Goal: Information Seeking & Learning: Learn about a topic

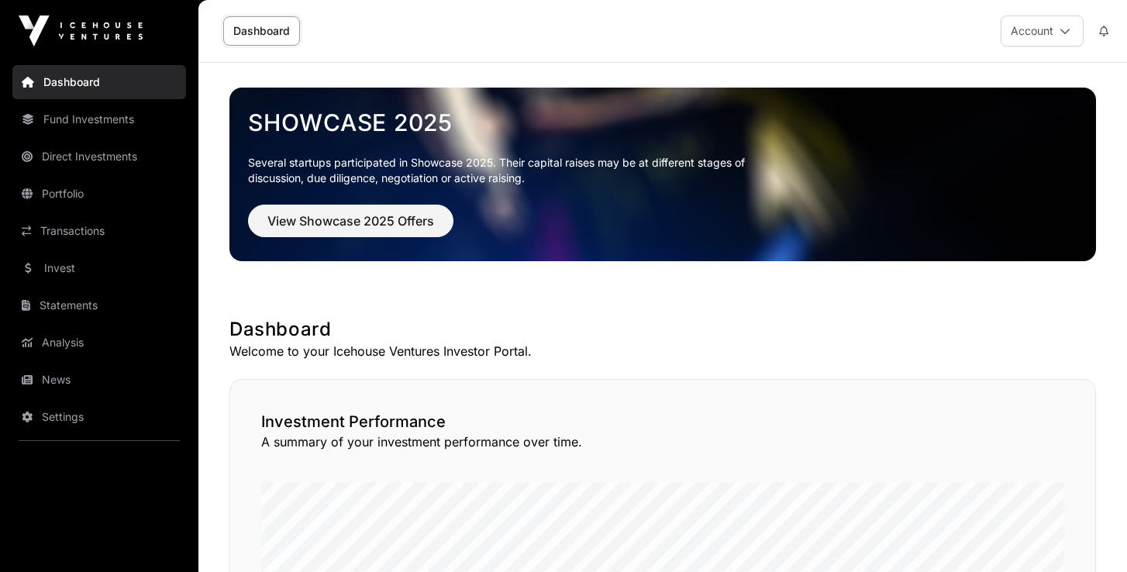
click at [84, 193] on link "Portfolio" at bounding box center [99, 194] width 174 height 34
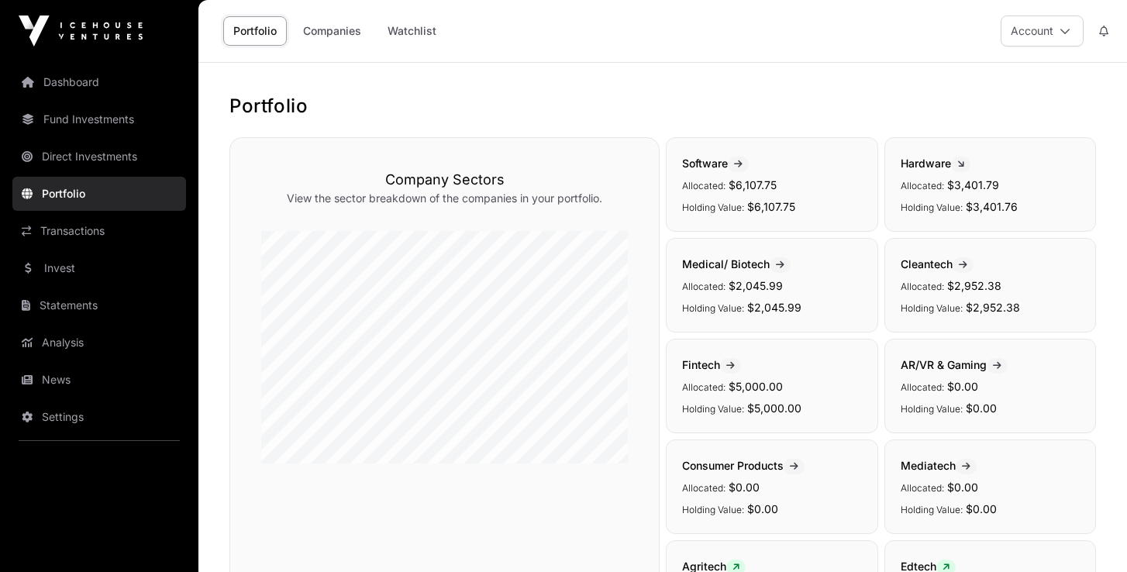
click at [340, 33] on link "Companies" at bounding box center [332, 30] width 78 height 29
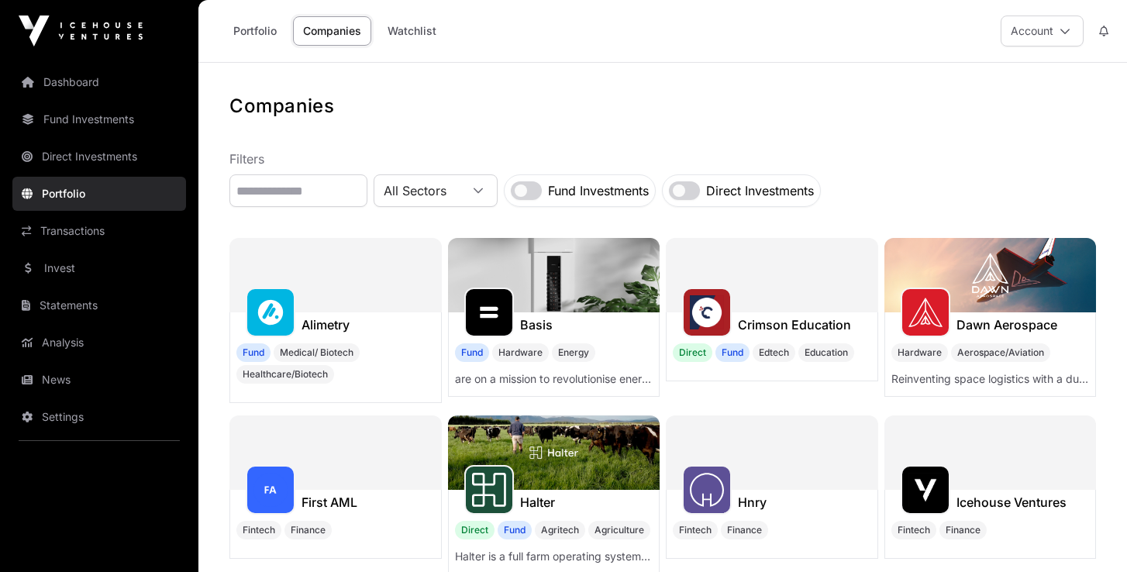
click at [89, 125] on link "Fund Investments" at bounding box center [99, 119] width 174 height 34
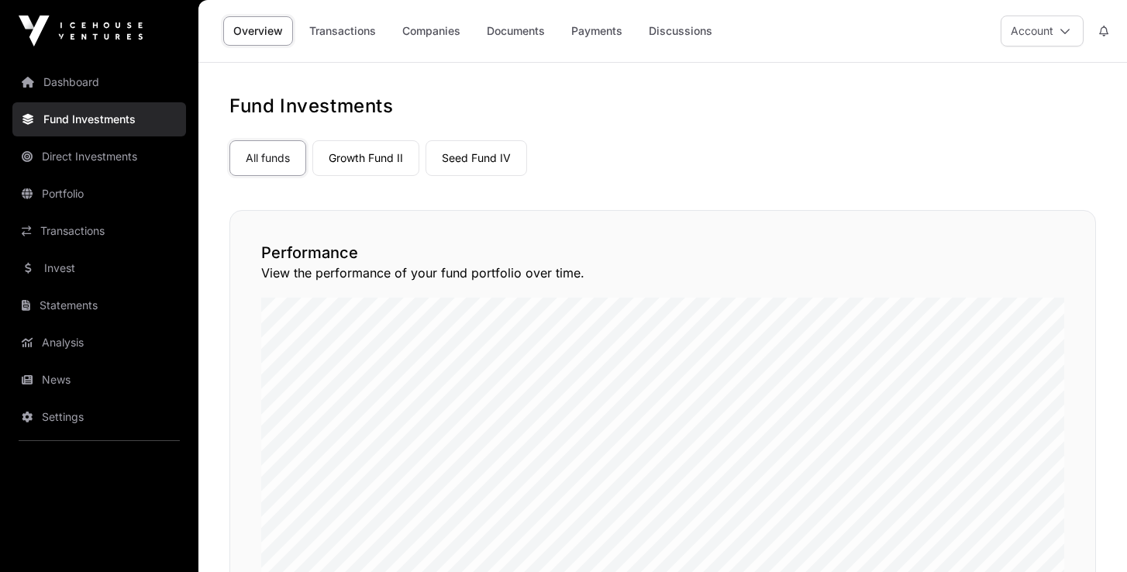
click at [481, 162] on link "Seed Fund IV" at bounding box center [477, 158] width 102 height 36
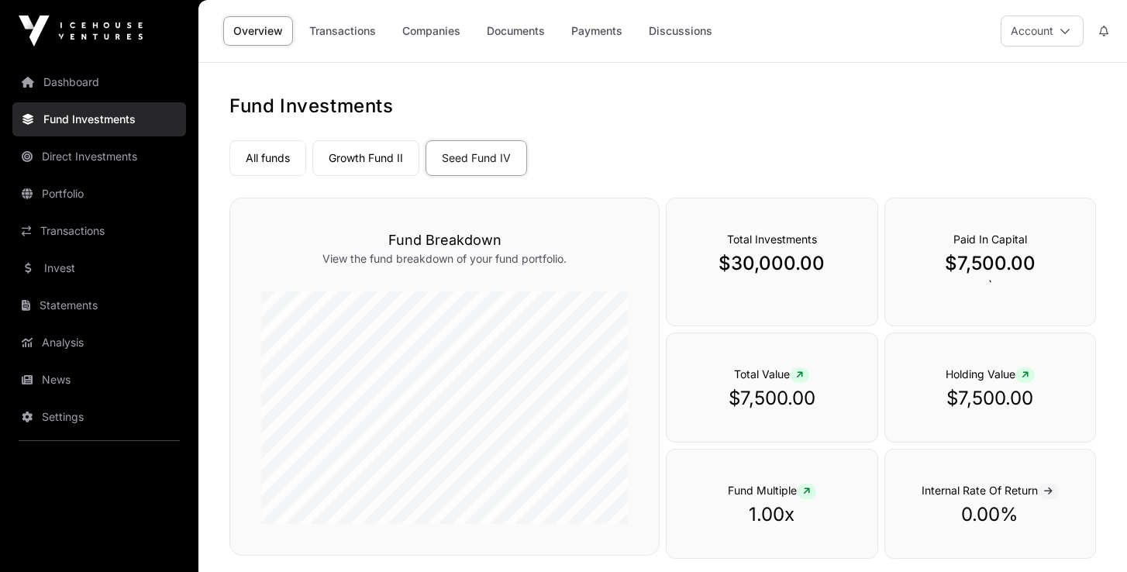
click at [422, 32] on link "Companies" at bounding box center [431, 30] width 78 height 29
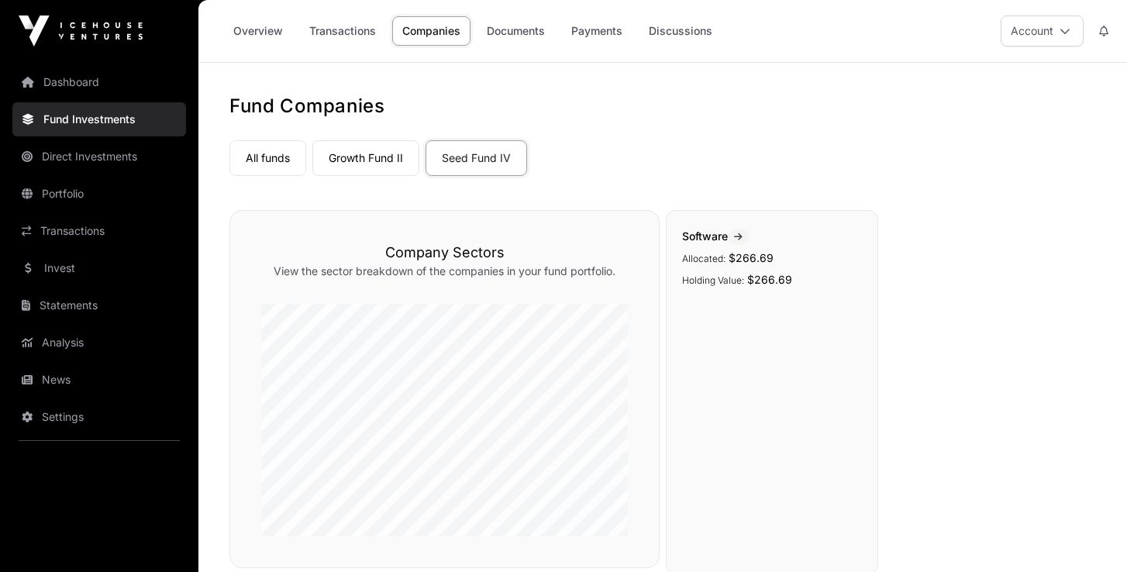
click at [81, 197] on link "Portfolio" at bounding box center [99, 194] width 174 height 34
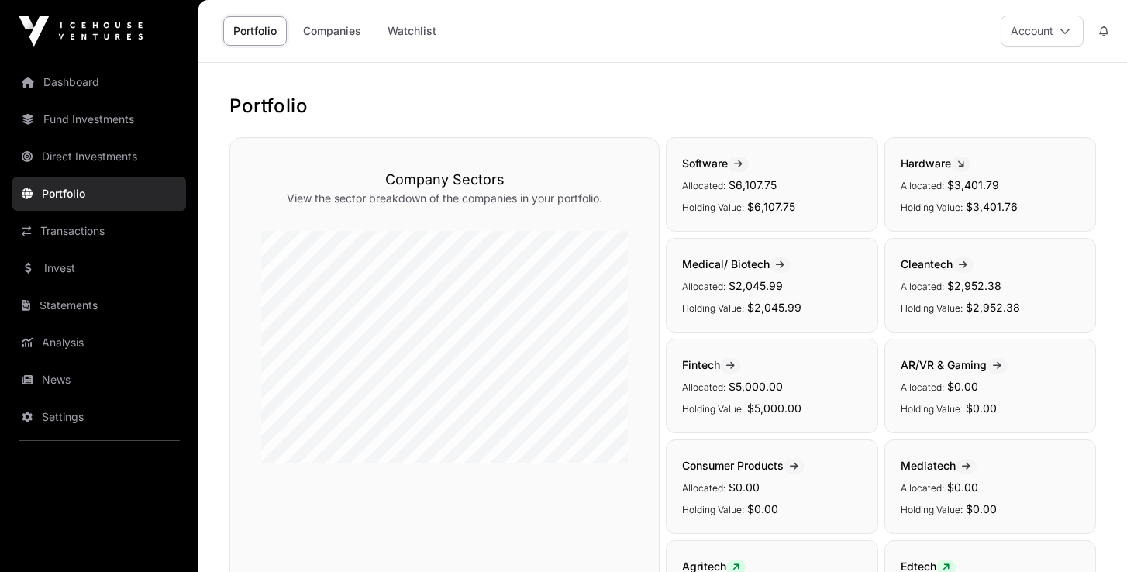
click at [350, 34] on link "Companies" at bounding box center [332, 30] width 78 height 29
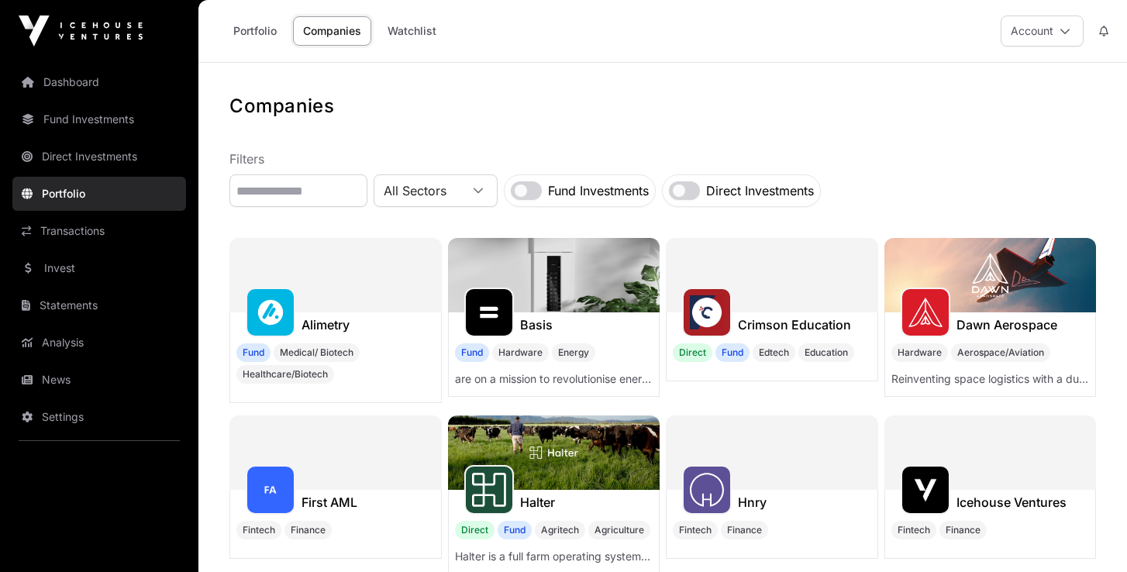
click at [81, 347] on link "Analysis" at bounding box center [99, 343] width 174 height 34
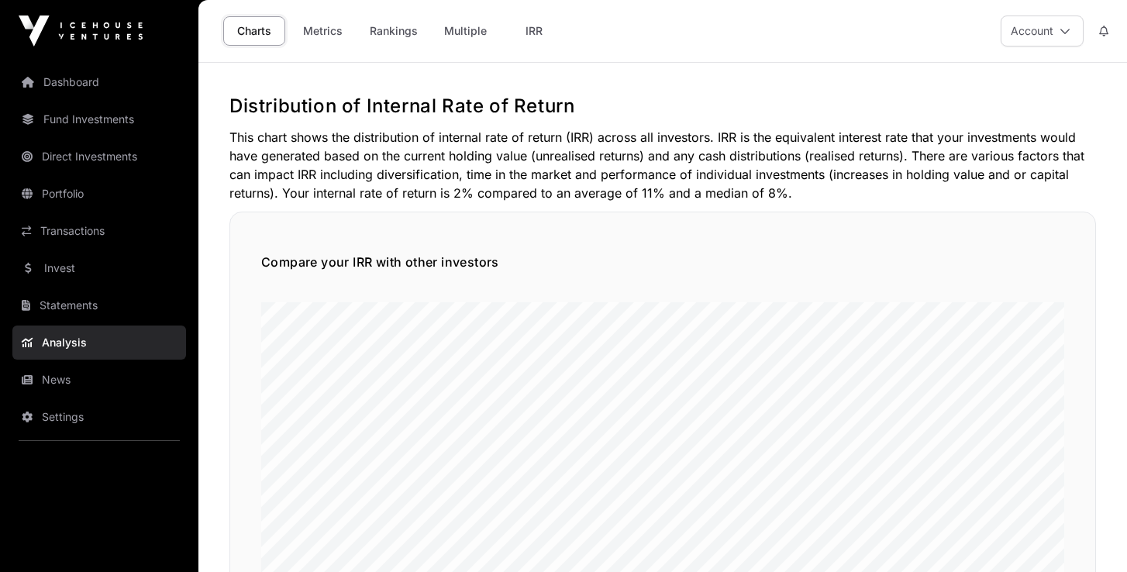
click at [80, 123] on link "Fund Investments" at bounding box center [99, 119] width 174 height 34
